Goal: Task Accomplishment & Management: Use online tool/utility

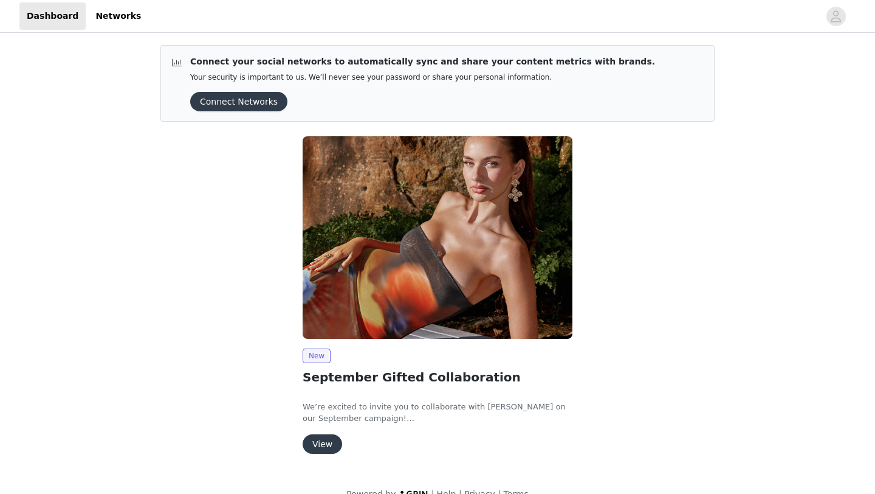
click at [318, 442] on button "View" at bounding box center [323, 443] width 40 height 19
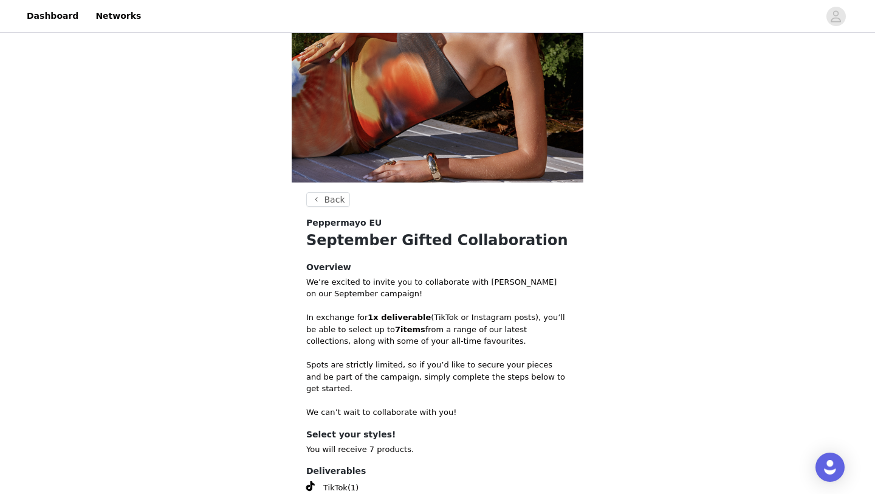
scroll to position [304, 0]
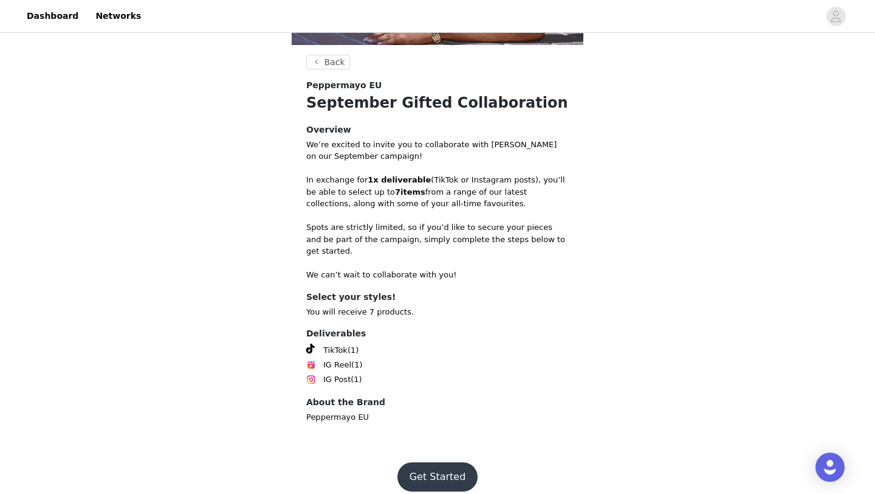
click at [446, 462] on button "Get Started" at bounding box center [437, 476] width 81 height 29
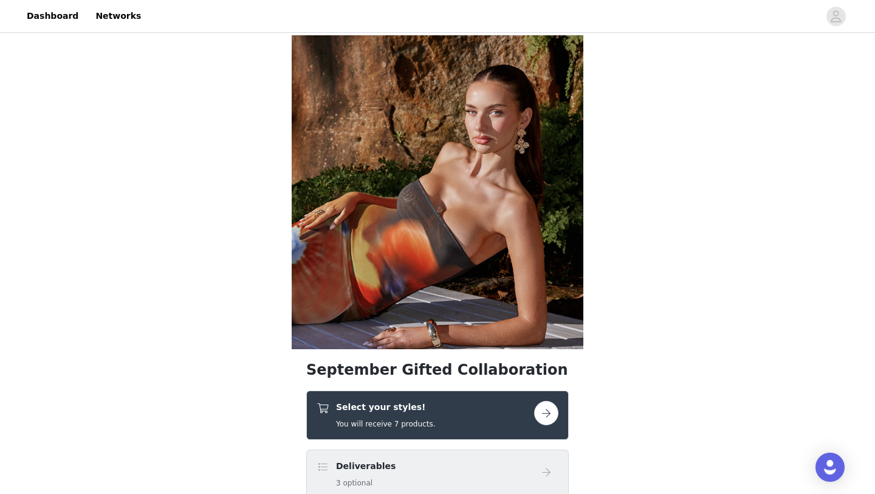
click at [553, 413] on button "button" at bounding box center [546, 413] width 24 height 24
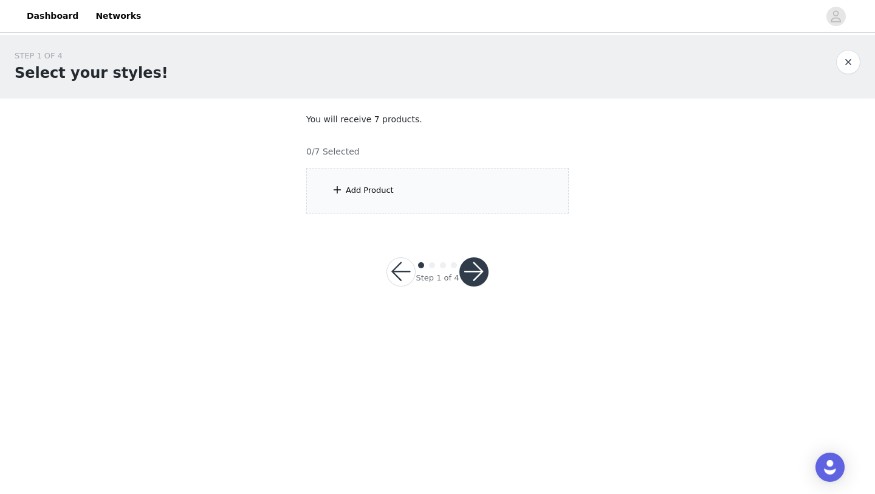
click at [409, 178] on div "Add Product" at bounding box center [437, 191] width 263 height 46
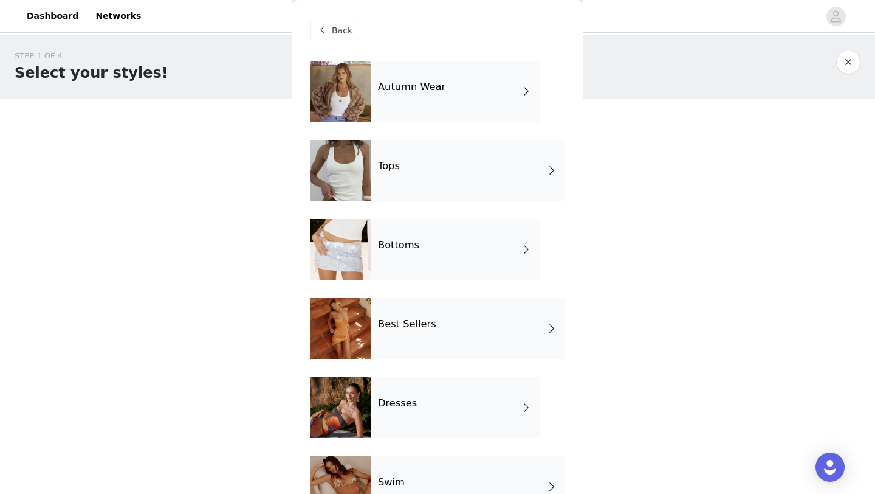
click at [409, 161] on div "Tops" at bounding box center [468, 170] width 194 height 61
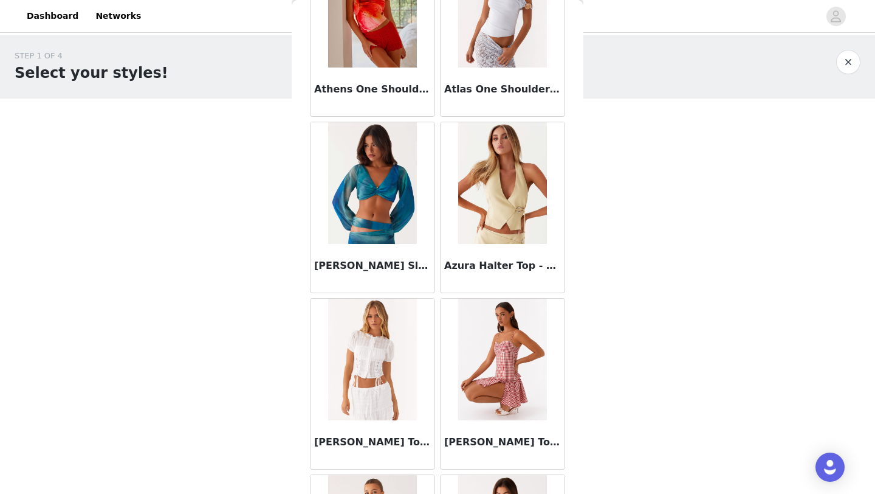
scroll to position [1366, 0]
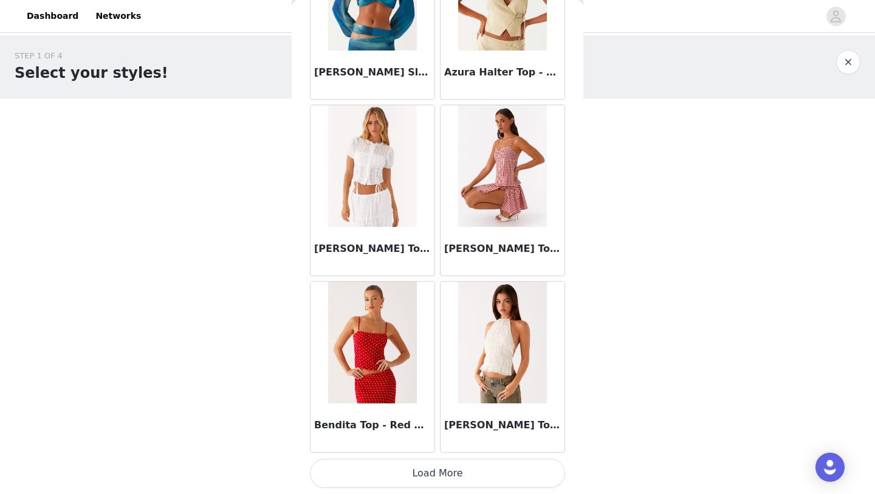
click at [422, 477] on button "Load More" at bounding box center [437, 472] width 255 height 29
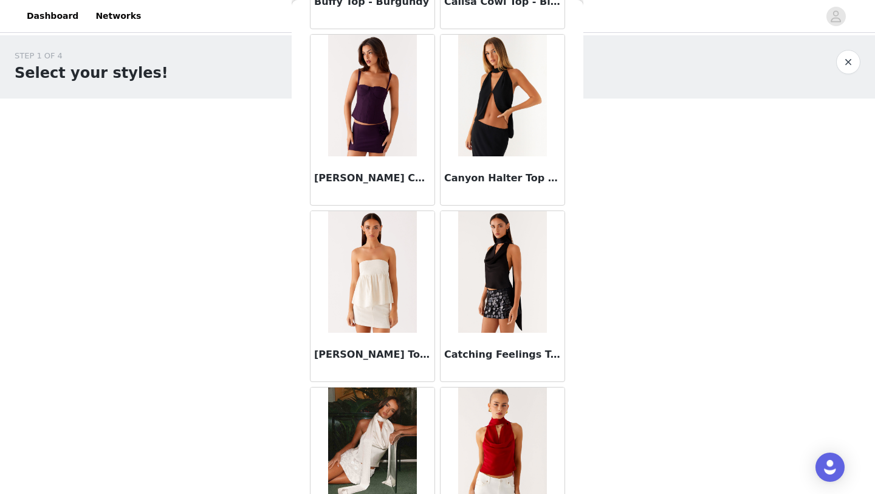
scroll to position [3129, 0]
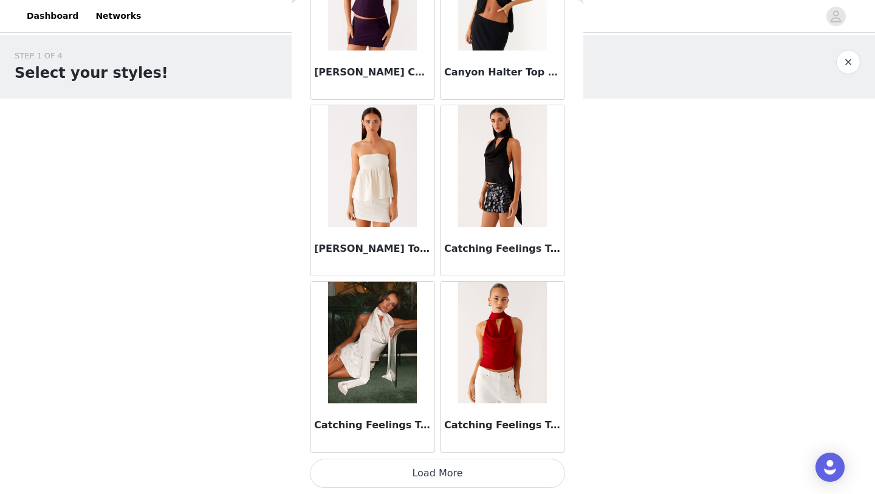
click at [446, 477] on button "Load More" at bounding box center [437, 472] width 255 height 29
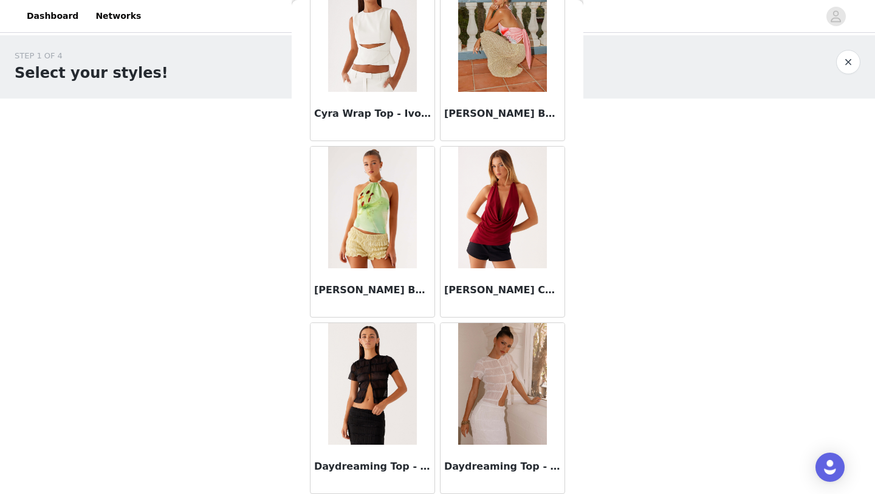
scroll to position [4891, 0]
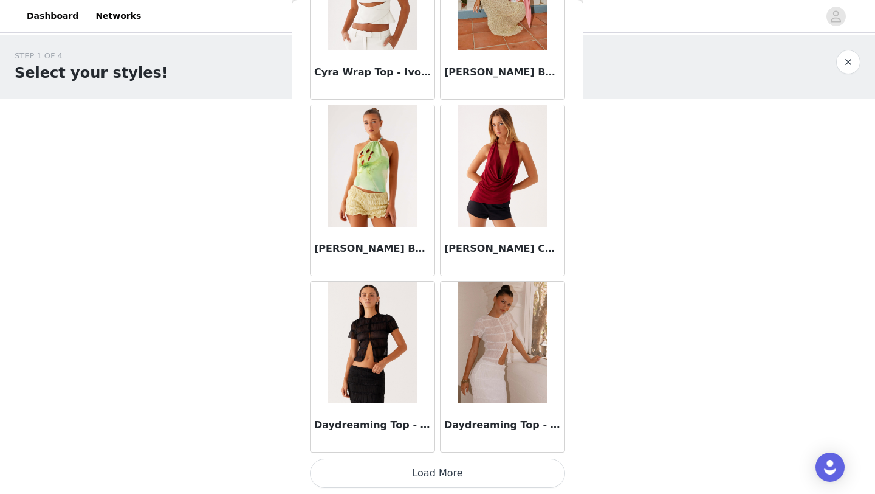
click at [446, 470] on button "Load More" at bounding box center [437, 472] width 255 height 29
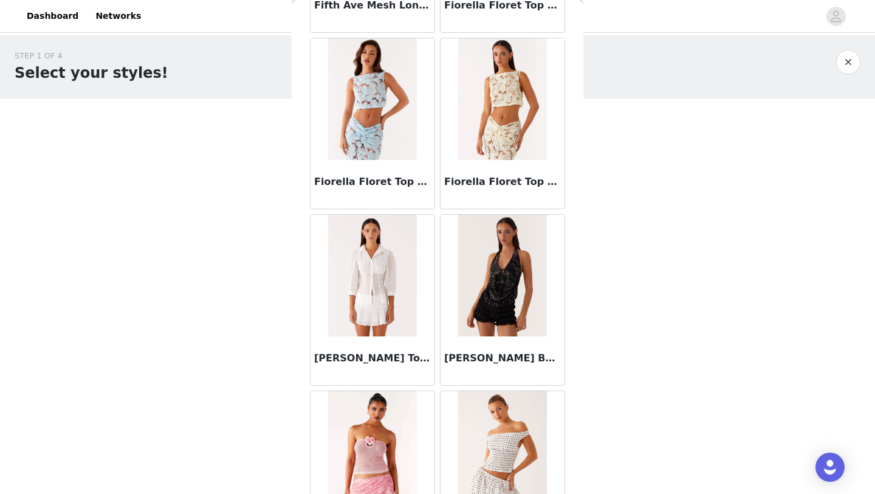
scroll to position [6654, 0]
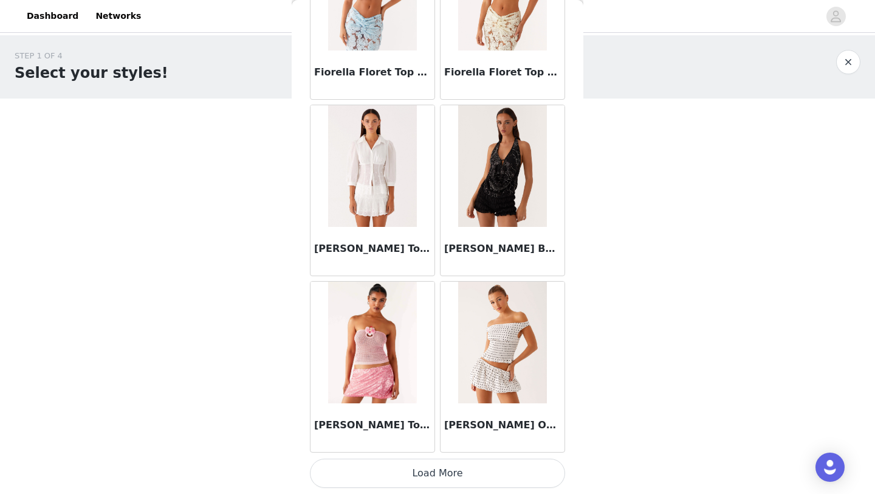
click at [473, 478] on button "Load More" at bounding box center [437, 472] width 255 height 29
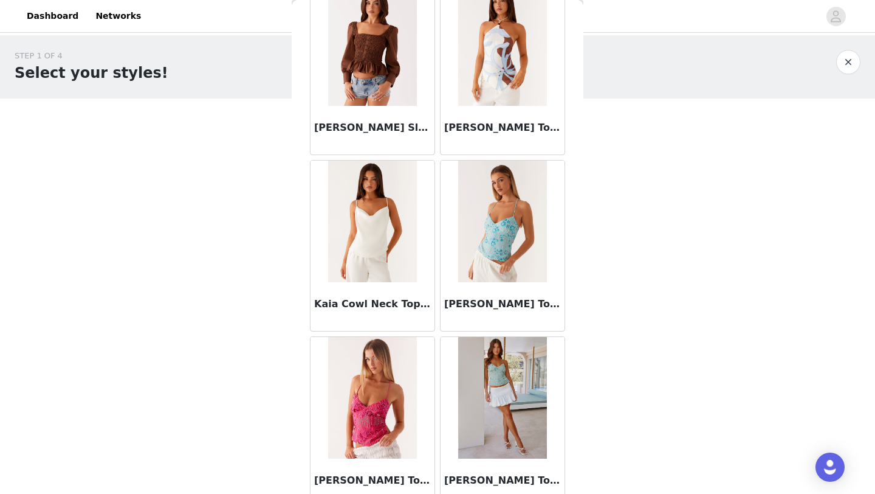
scroll to position [7407, 0]
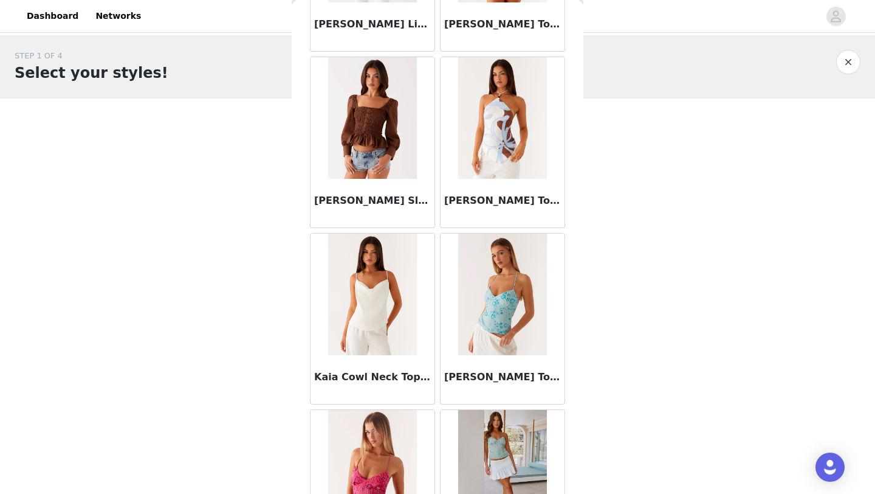
click at [511, 322] on img at bounding box center [502, 294] width 88 height 122
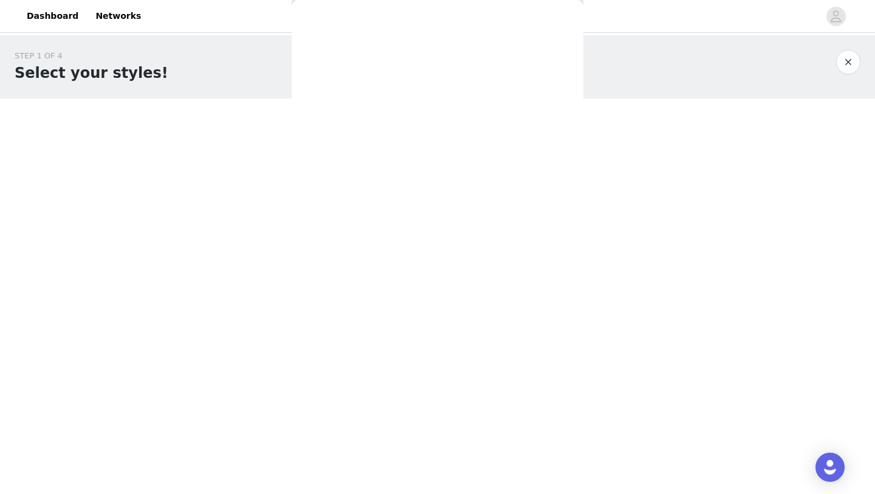
scroll to position [0, 0]
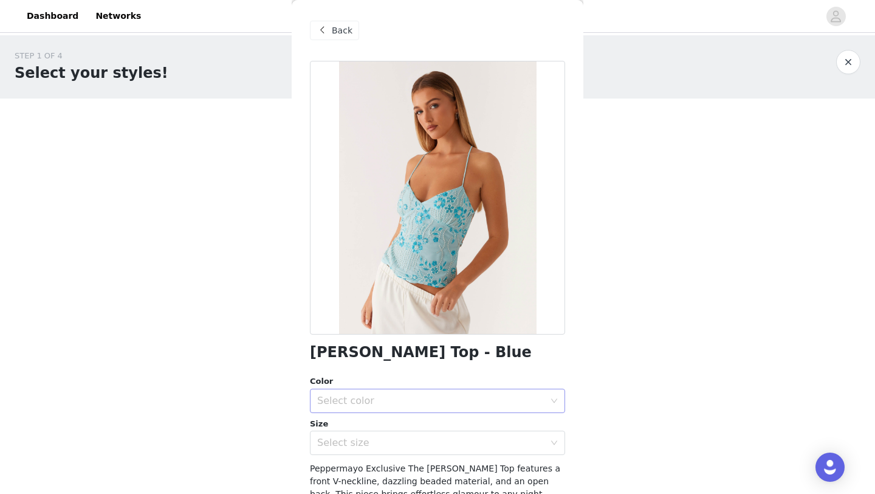
click at [442, 401] on div "Select color" at bounding box center [430, 400] width 227 height 12
click at [431, 424] on li "Blue" at bounding box center [437, 427] width 255 height 19
click at [430, 445] on div "Select size" at bounding box center [430, 442] width 227 height 12
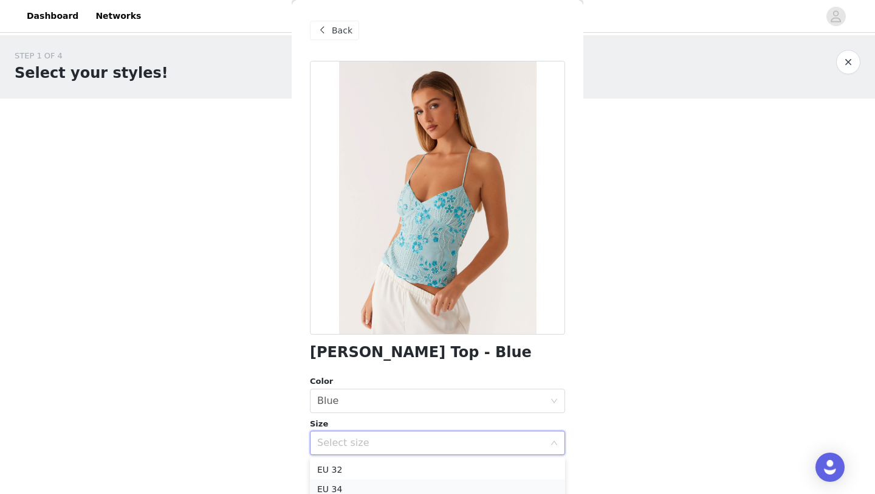
click at [397, 487] on li "EU 34" at bounding box center [437, 488] width 255 height 19
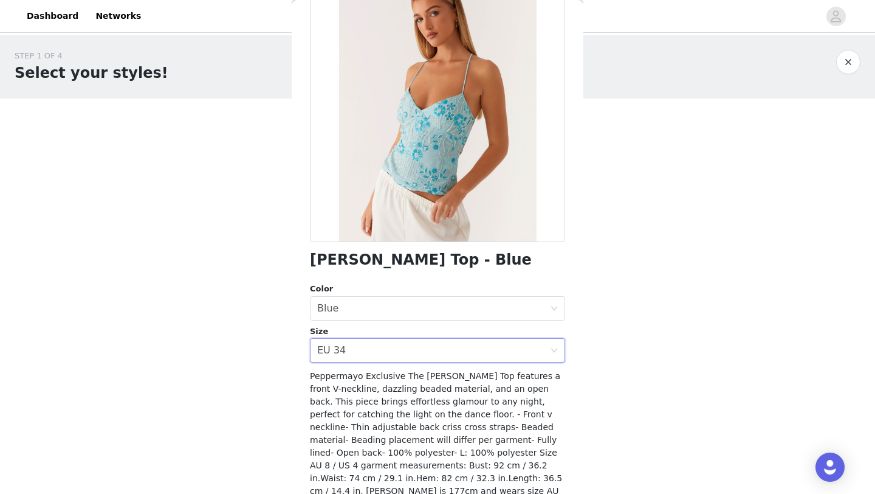
scroll to position [100, 0]
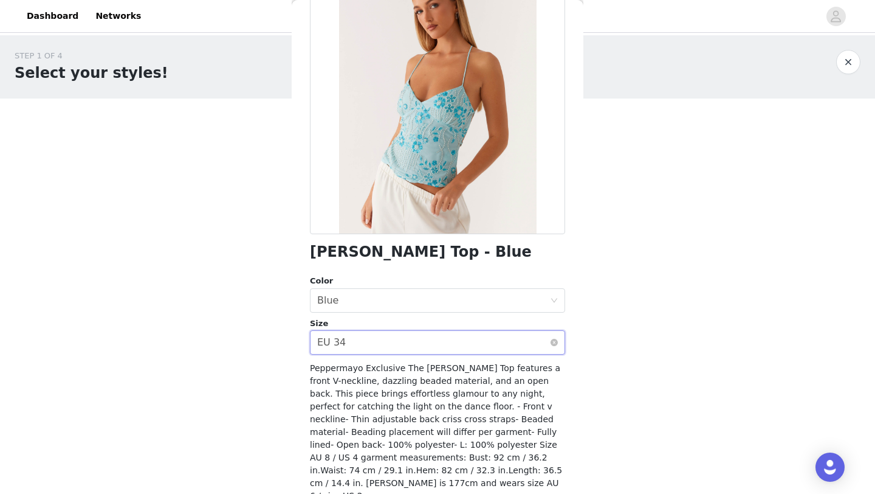
click at [427, 344] on div "Select size EU 34" at bounding box center [433, 342] width 233 height 23
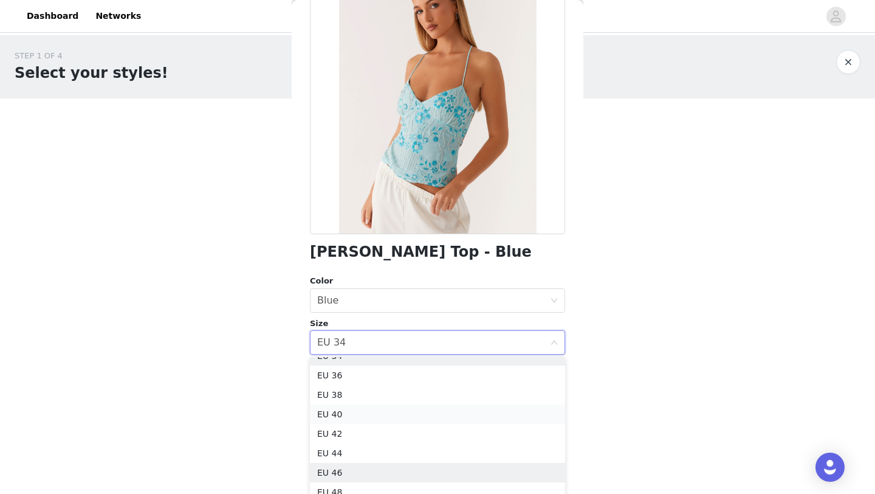
scroll to position [0, 0]
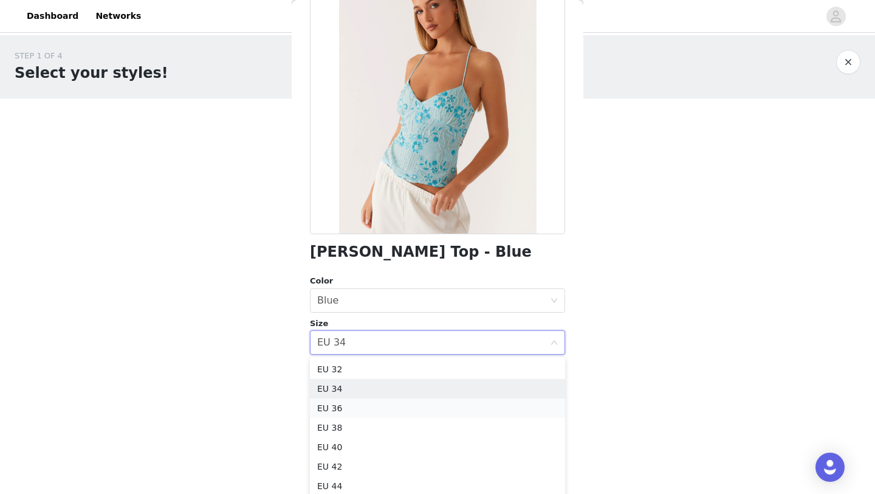
click at [349, 404] on li "EU 36" at bounding box center [437, 407] width 255 height 19
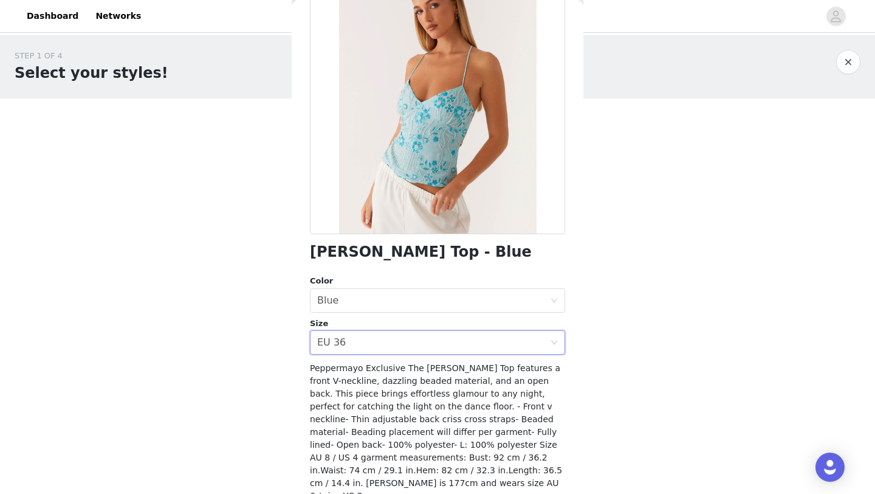
scroll to position [147, 0]
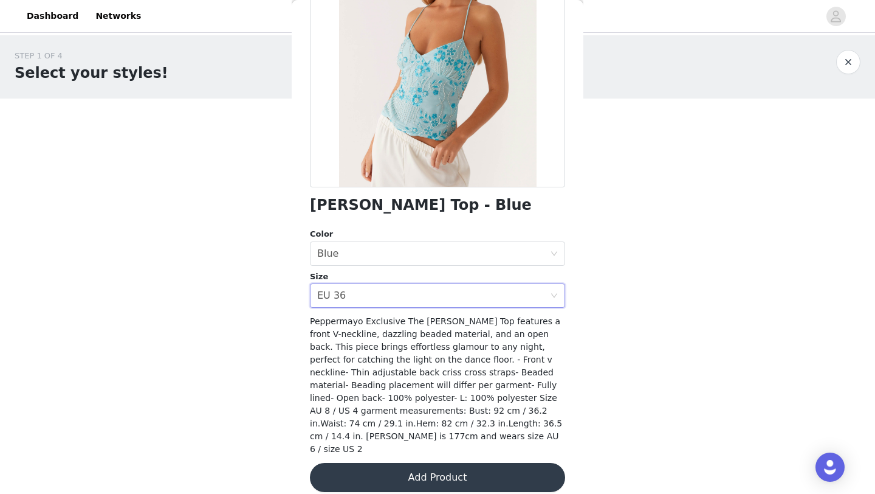
click at [373, 476] on button "Add Product" at bounding box center [437, 477] width 255 height 29
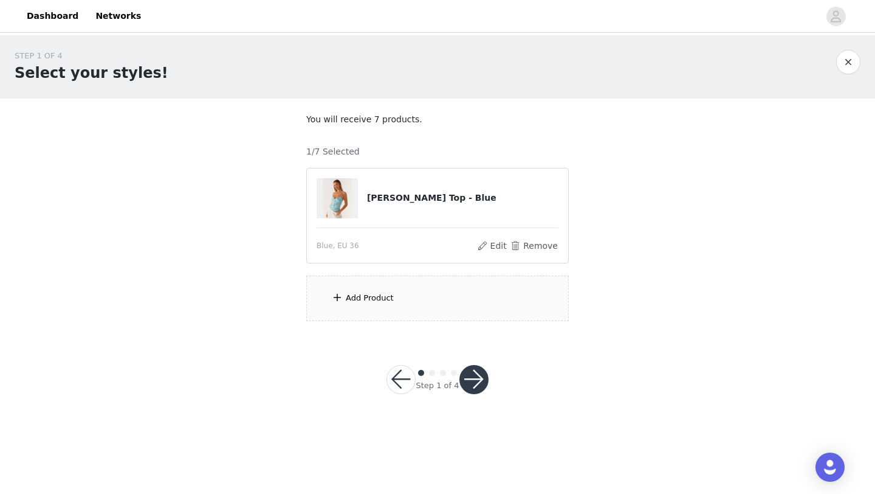
click at [376, 299] on div "Add Product" at bounding box center [370, 298] width 48 height 12
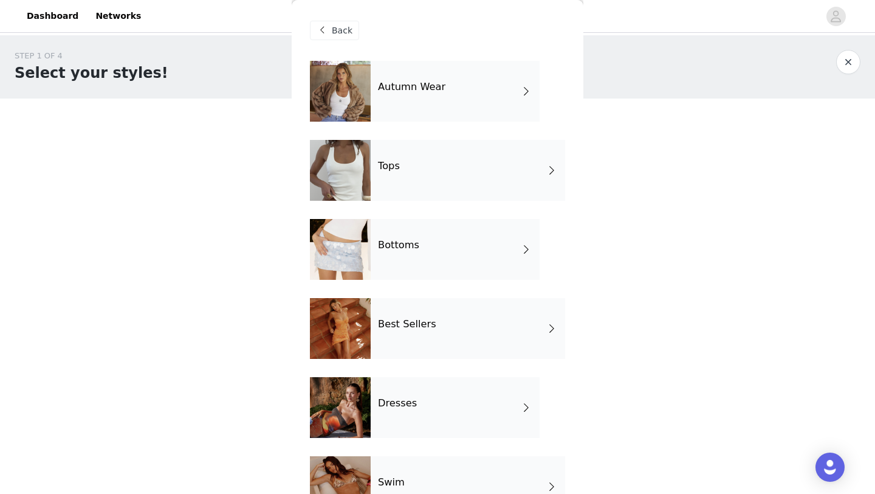
click at [413, 103] on div "Autumn Wear" at bounding box center [455, 91] width 169 height 61
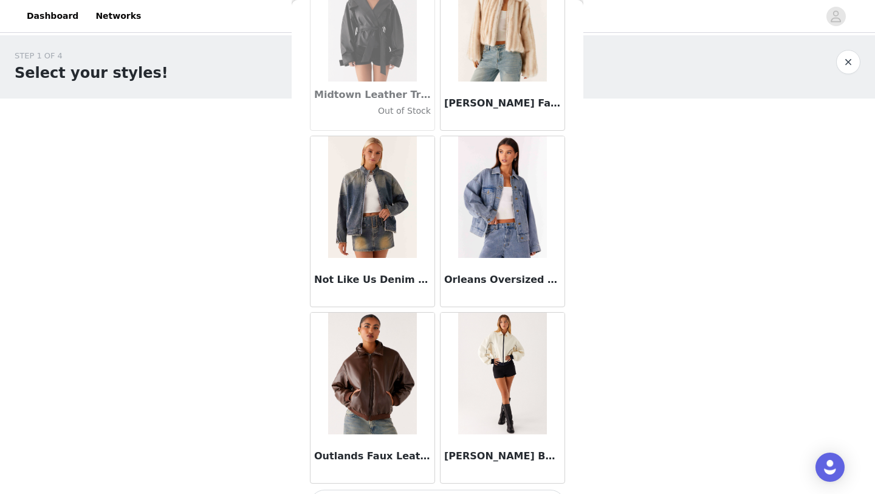
scroll to position [1366, 0]
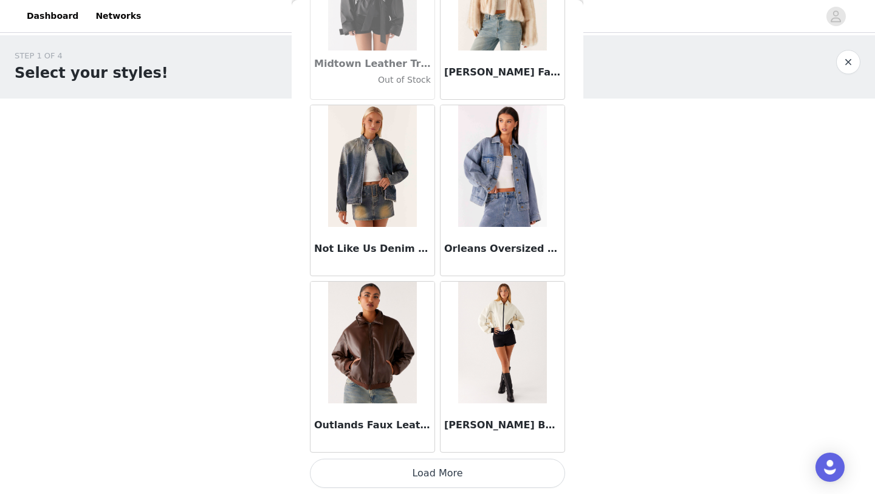
click at [390, 470] on button "Load More" at bounding box center [437, 472] width 255 height 29
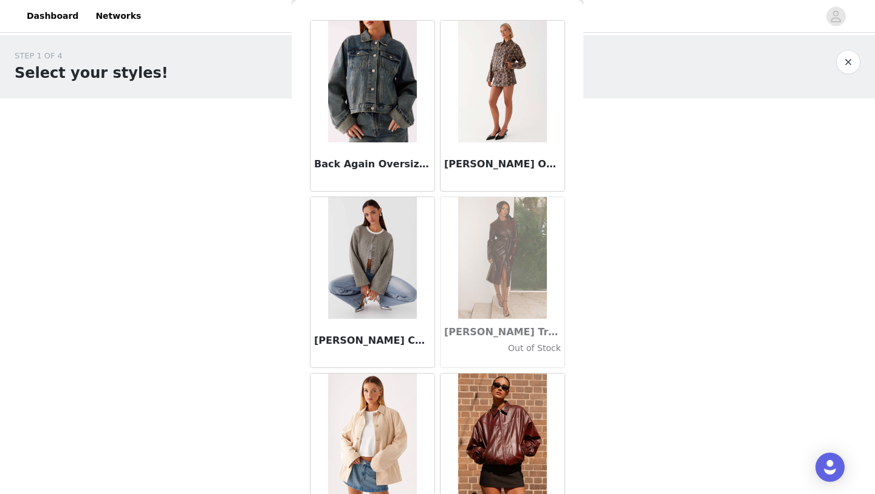
scroll to position [0, 0]
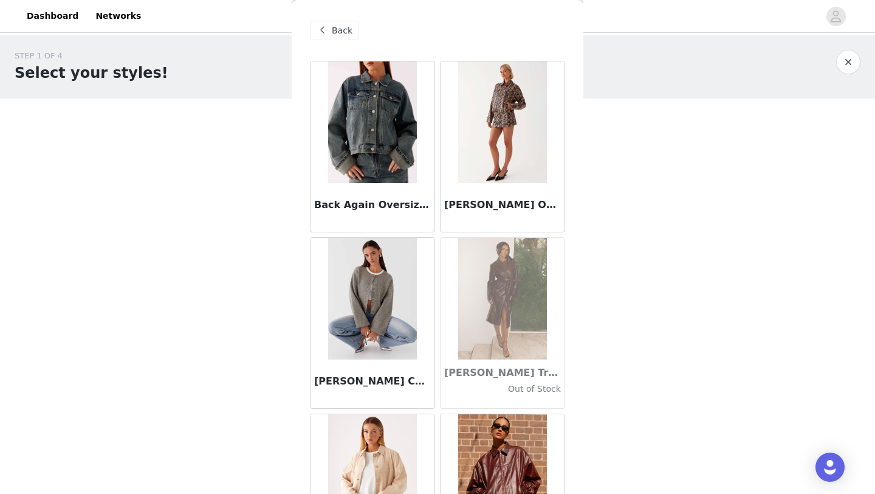
click at [340, 26] on span "Back" at bounding box center [342, 30] width 21 height 13
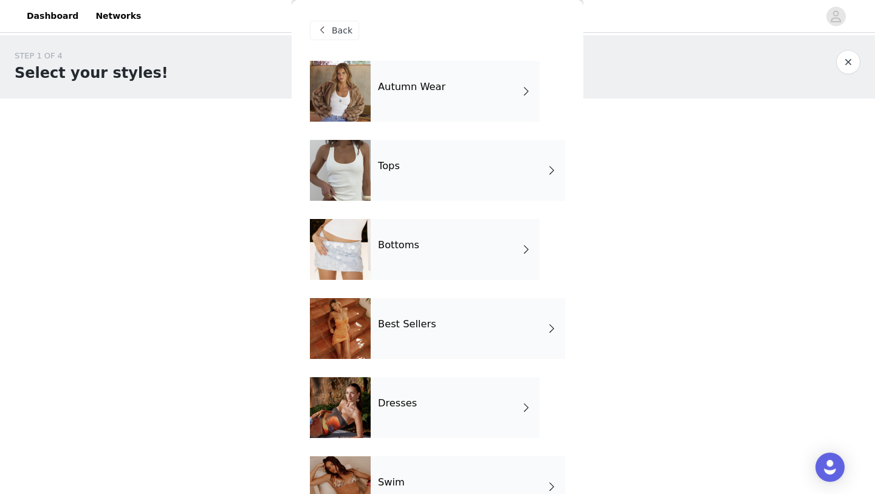
click at [404, 329] on div "Best Sellers" at bounding box center [468, 328] width 194 height 61
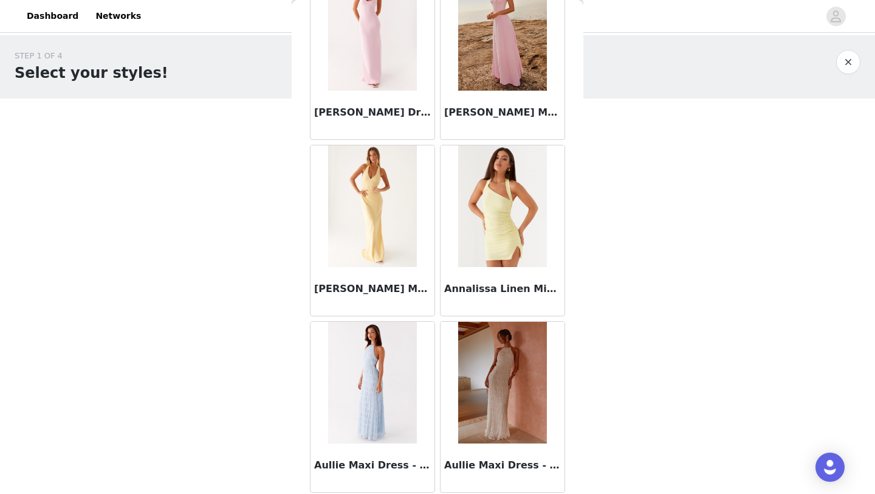
scroll to position [1366, 0]
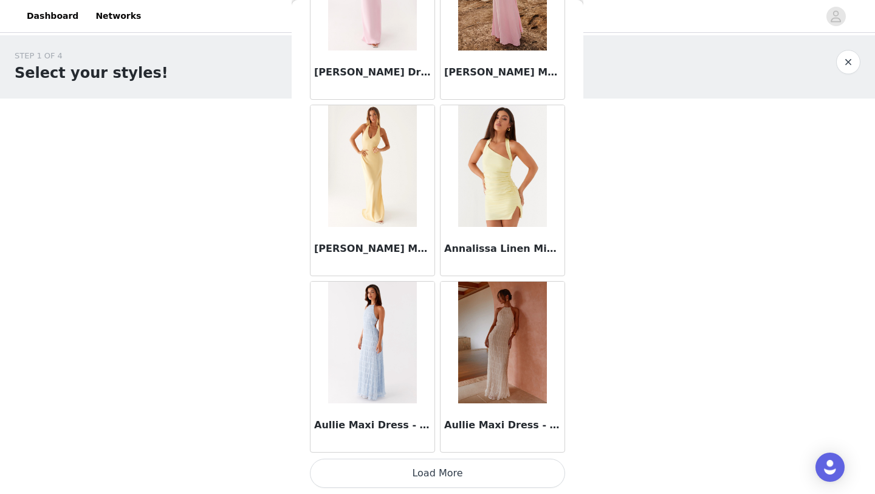
click at [380, 459] on button "Load More" at bounding box center [437, 472] width 255 height 29
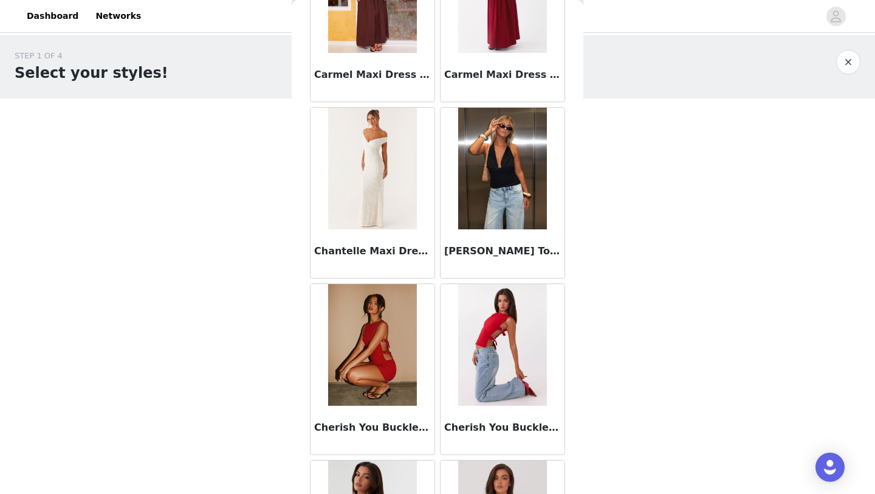
scroll to position [3129, 0]
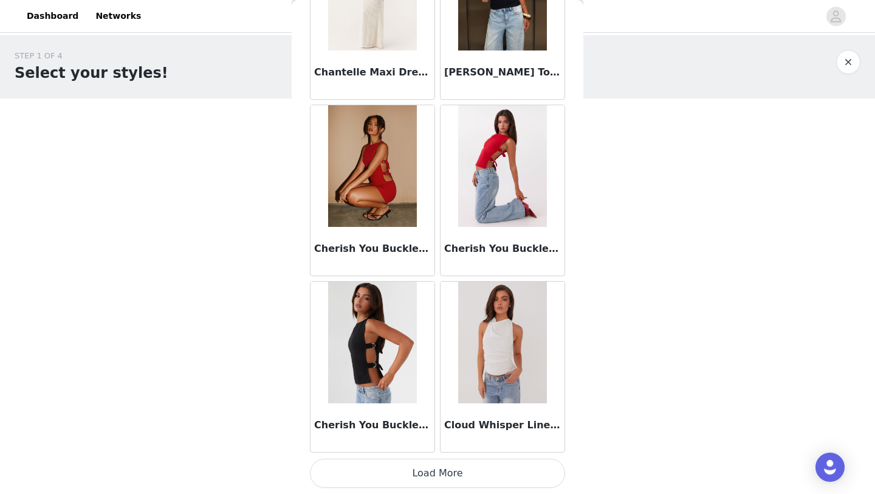
click at [392, 486] on button "Load More" at bounding box center [437, 472] width 255 height 29
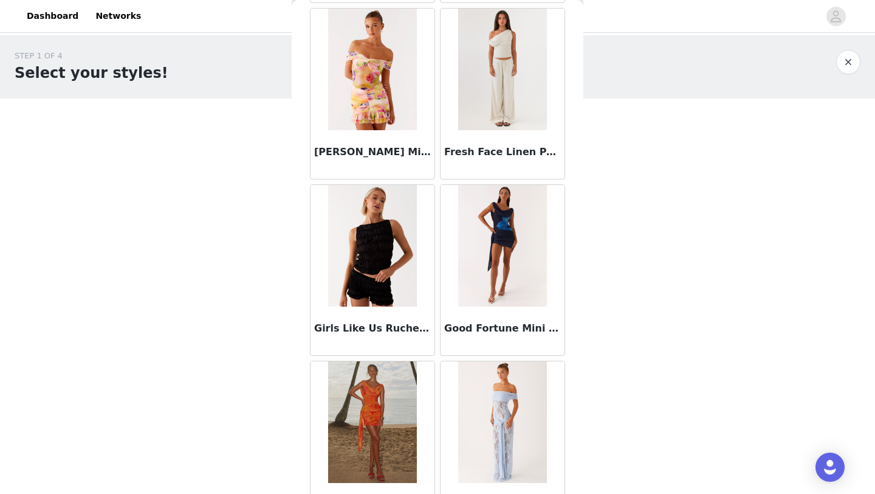
scroll to position [4891, 0]
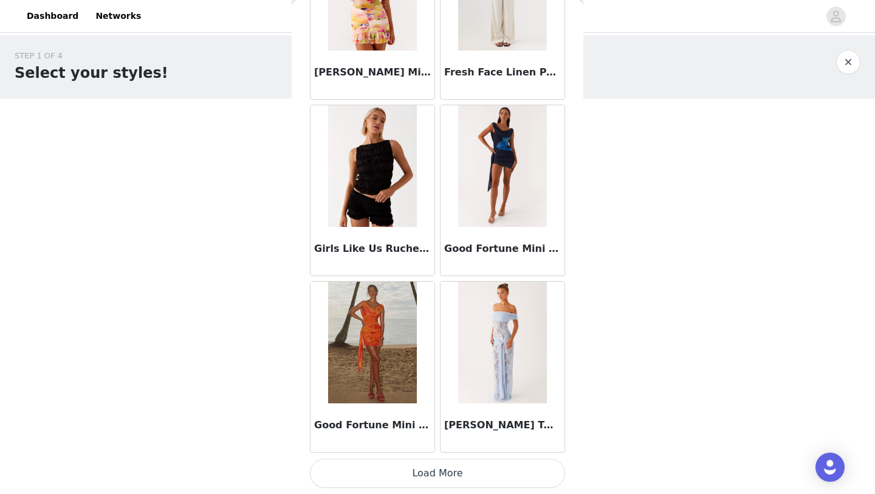
click at [424, 463] on button "Load More" at bounding box center [437, 472] width 255 height 29
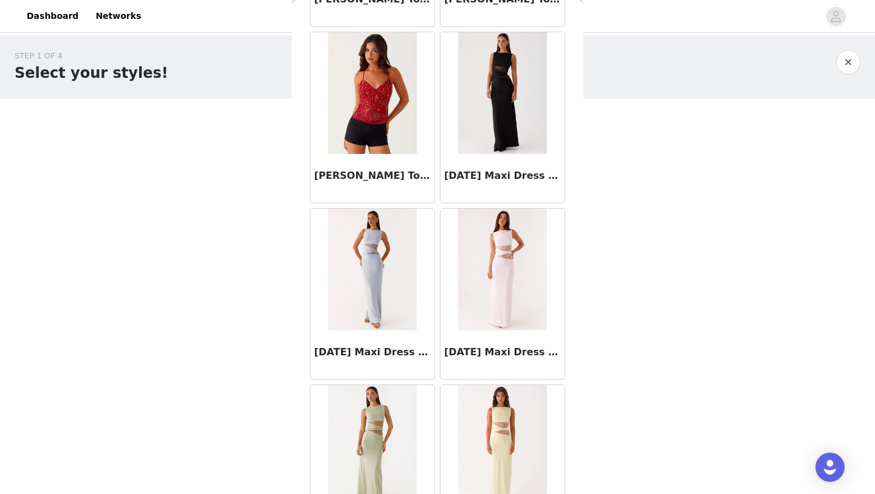
scroll to position [6654, 0]
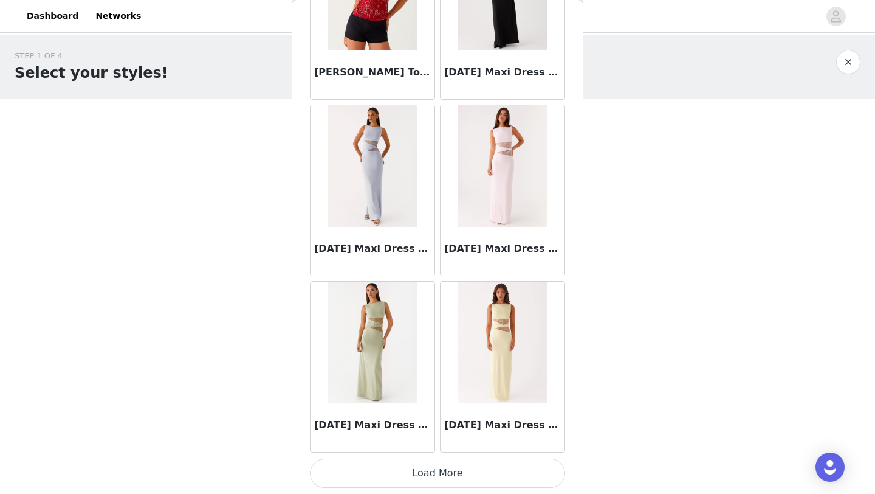
click at [401, 476] on button "Load More" at bounding box center [437, 472] width 255 height 29
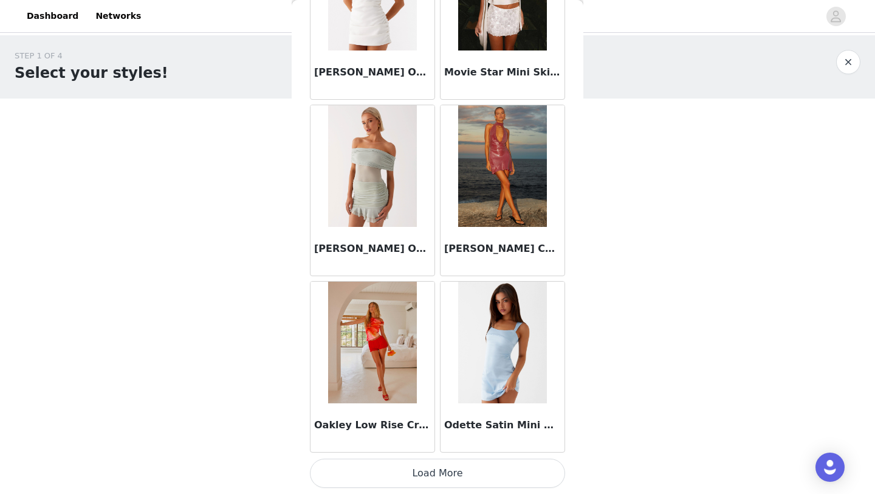
scroll to position [8406, 0]
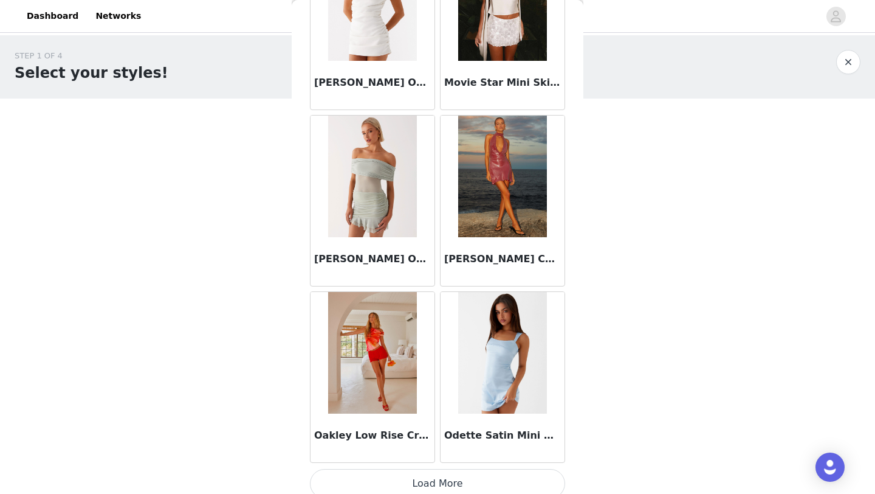
click at [380, 481] on button "Load More" at bounding box center [437, 483] width 255 height 29
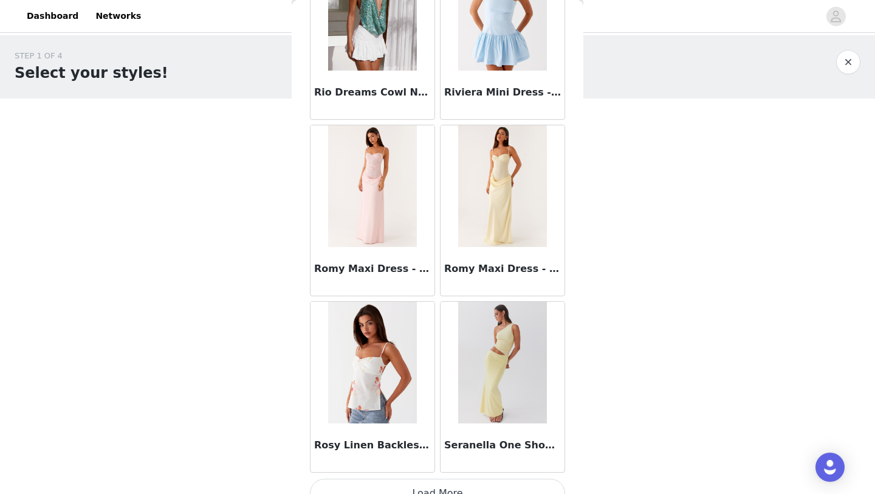
scroll to position [10179, 0]
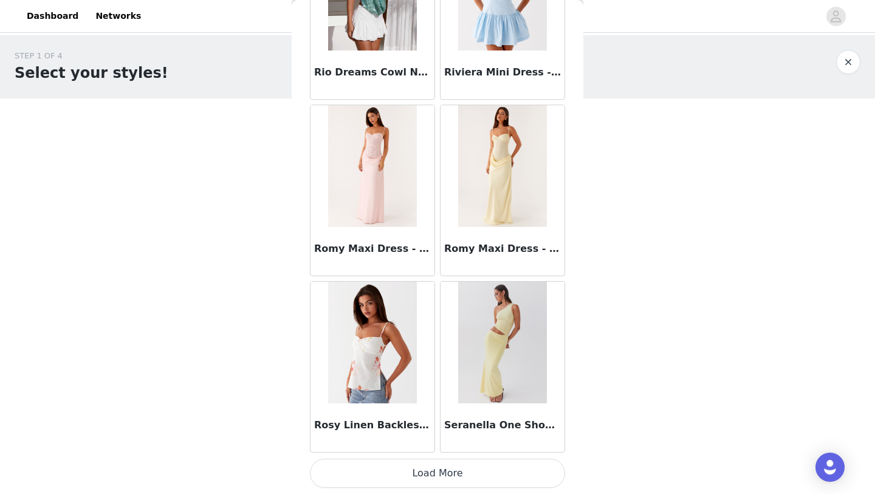
click at [373, 485] on button "Load More" at bounding box center [437, 472] width 255 height 29
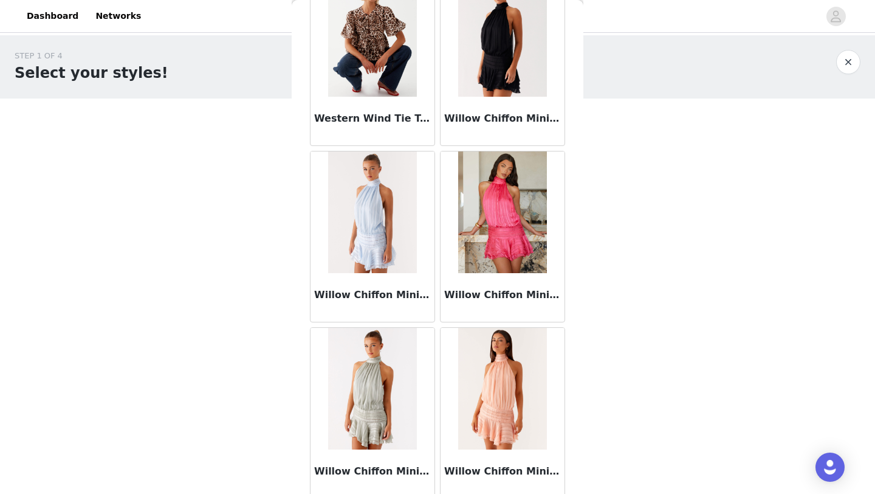
scroll to position [11942, 0]
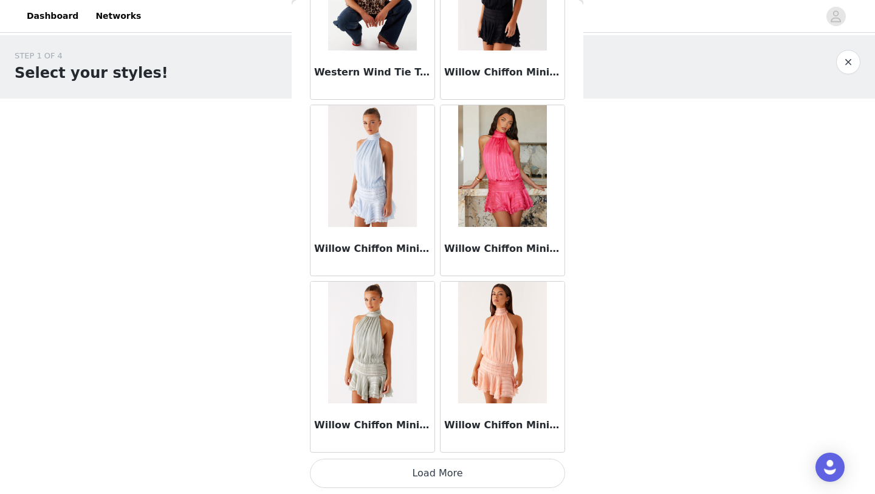
click at [397, 474] on button "Load More" at bounding box center [437, 472] width 255 height 29
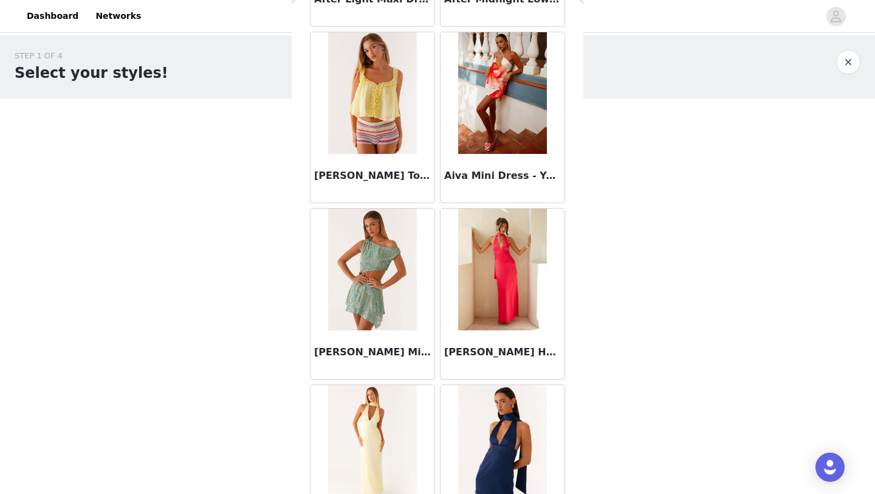
scroll to position [0, 0]
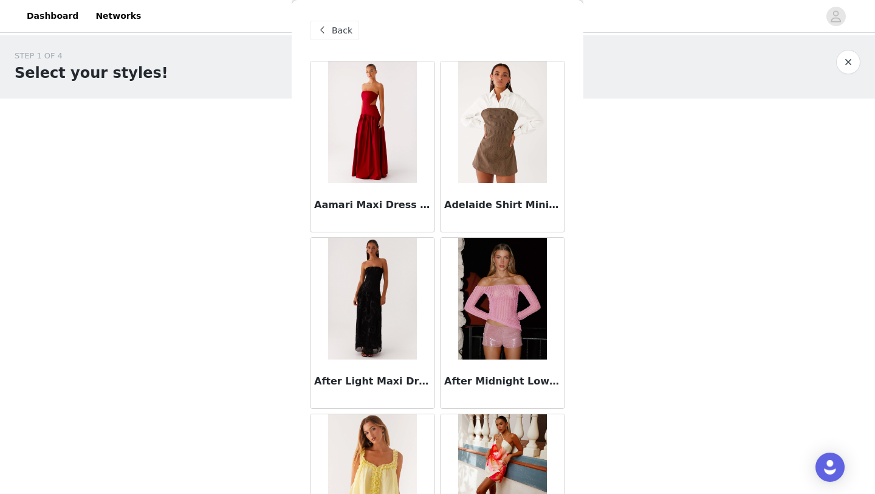
click at [336, 23] on div "Back" at bounding box center [334, 30] width 49 height 19
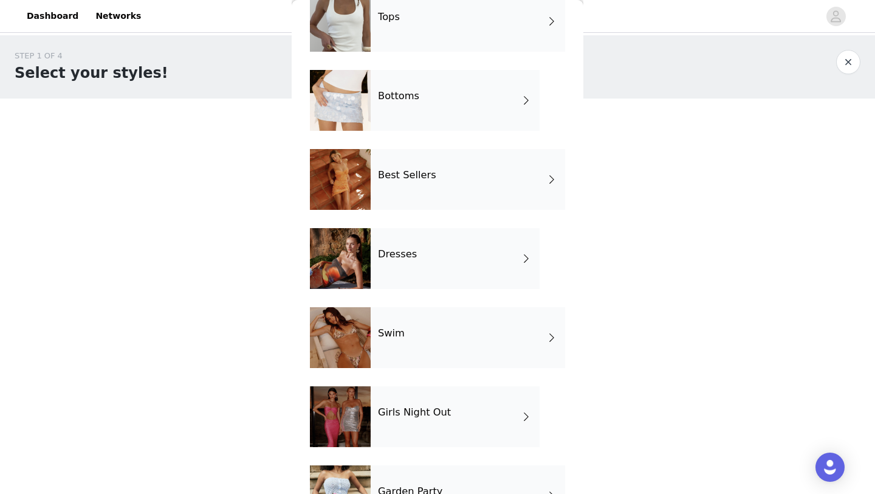
scroll to position [278, 0]
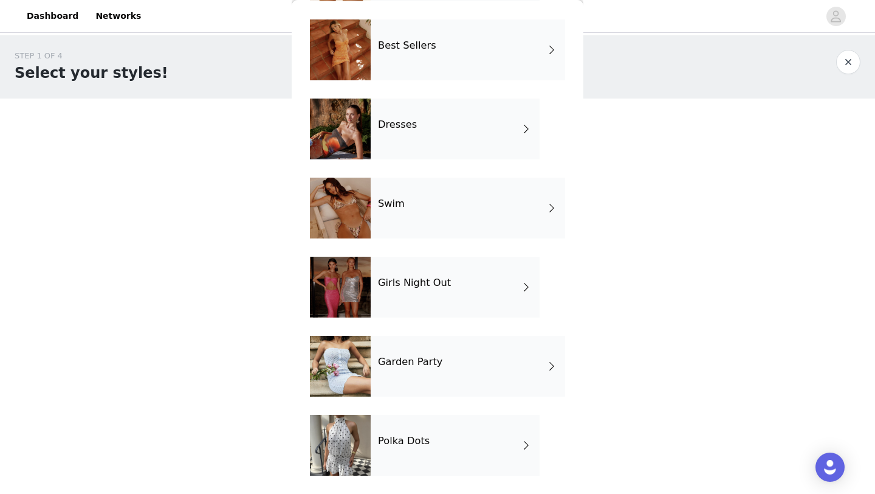
click at [447, 293] on div "Girls Night Out" at bounding box center [455, 286] width 169 height 61
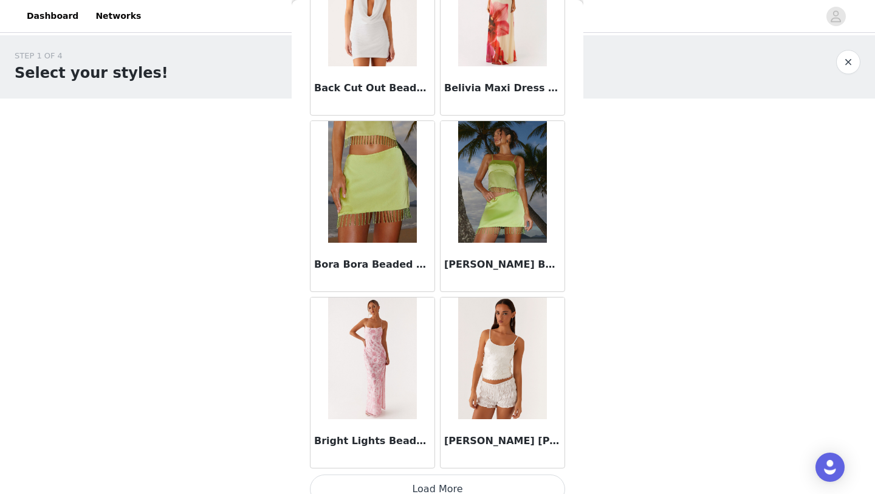
scroll to position [1366, 0]
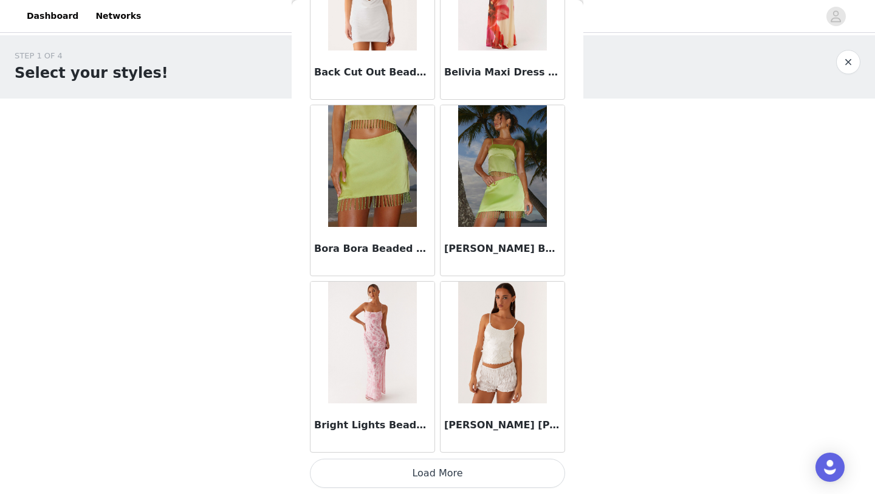
click at [424, 475] on button "Load More" at bounding box center [437, 472] width 255 height 29
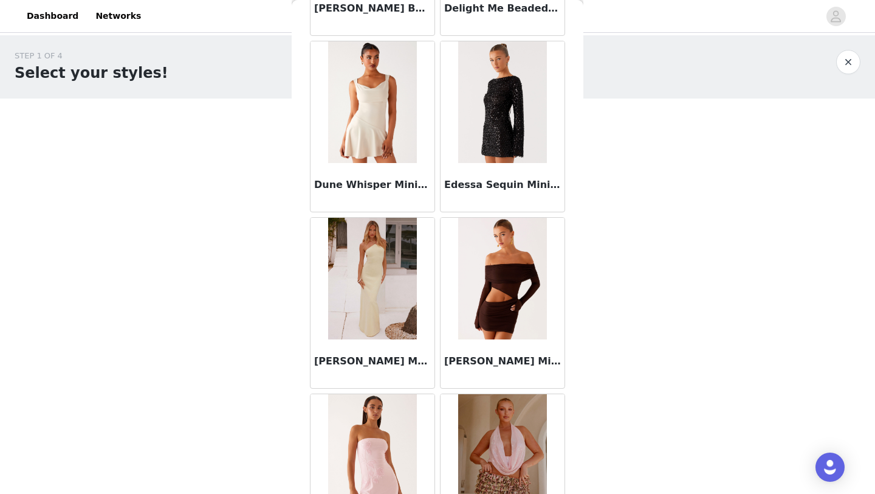
scroll to position [3129, 0]
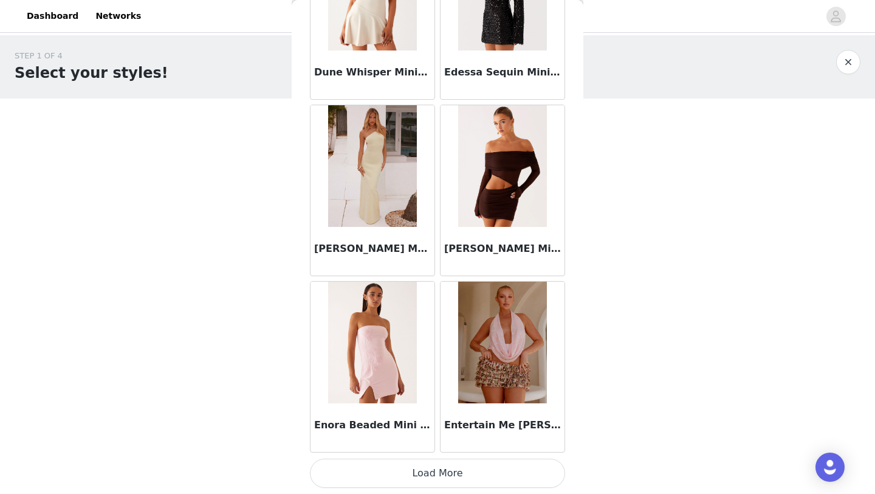
click at [423, 478] on button "Load More" at bounding box center [437, 472] width 255 height 29
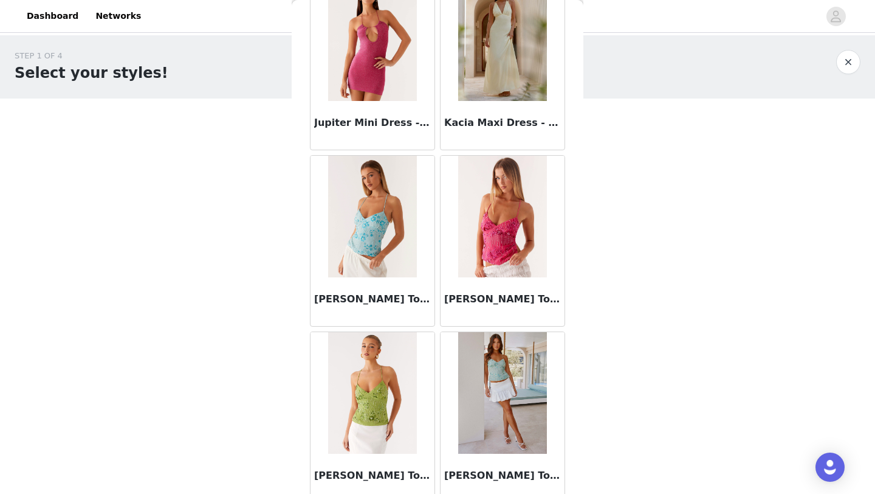
scroll to position [4891, 0]
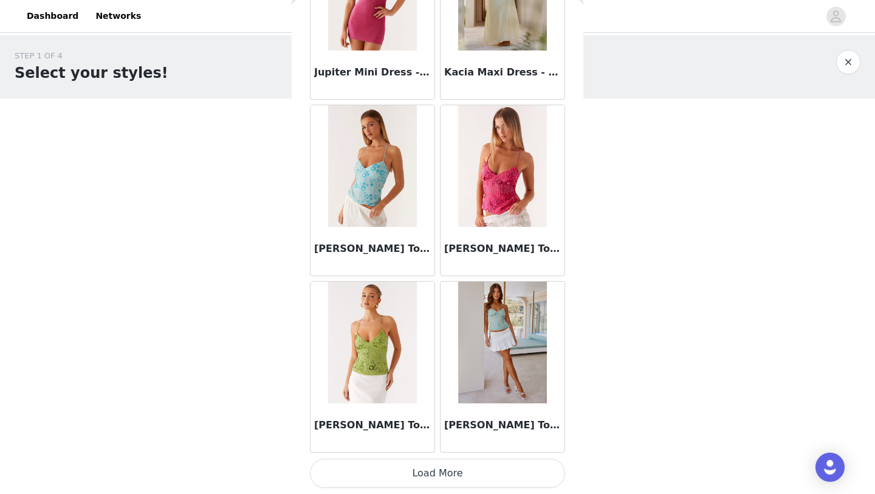
click at [402, 467] on button "Load More" at bounding box center [437, 472] width 255 height 29
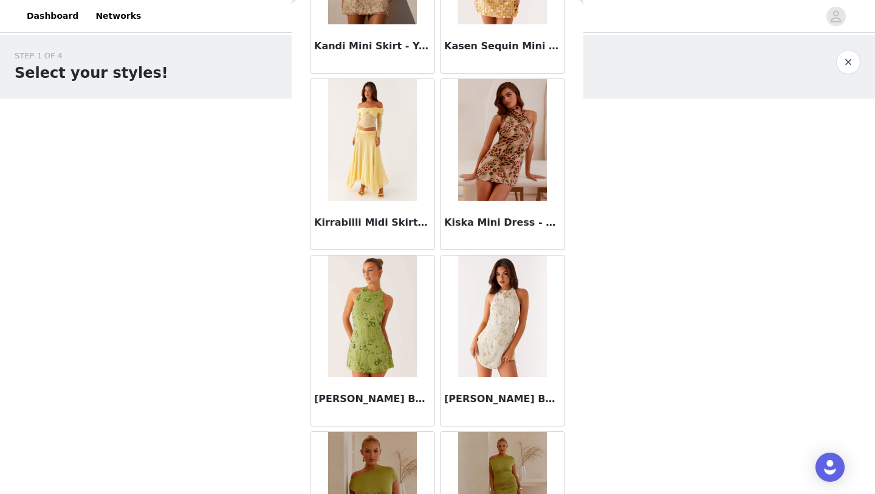
scroll to position [5802, 0]
